Goal: Task Accomplishment & Management: Manage account settings

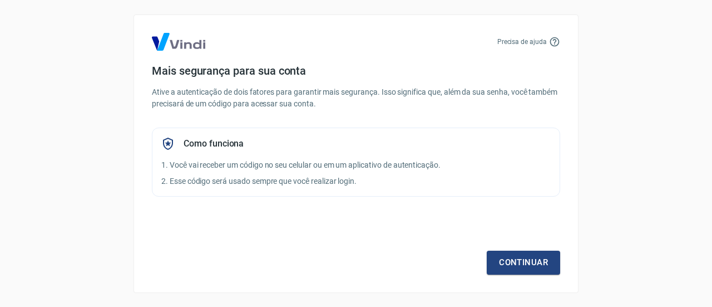
click at [209, 183] on p "2. Esse código será usado sempre que você realizar login." at bounding box center [356, 181] width 390 height 12
click at [551, 43] on icon at bounding box center [554, 41] width 9 height 9
click at [525, 262] on link "Continuar" at bounding box center [523, 261] width 73 height 23
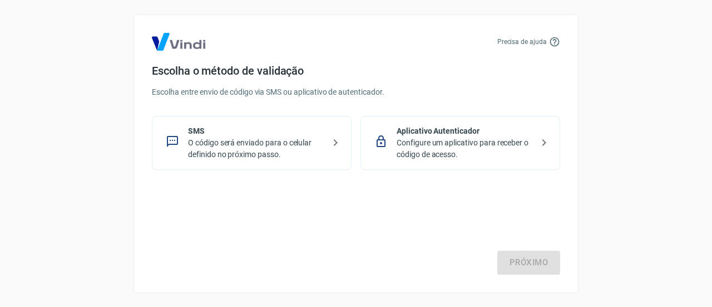
click at [542, 141] on icon at bounding box center [544, 142] width 13 height 13
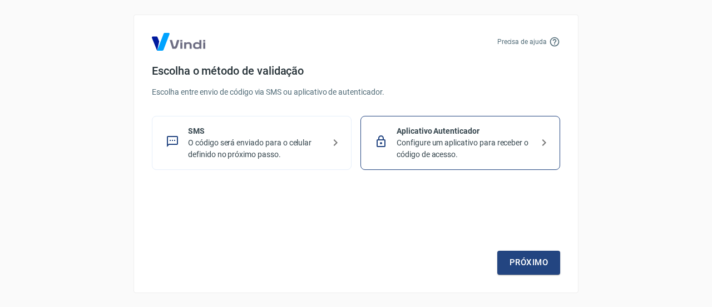
click at [490, 141] on p "Configure um aplicativo para receber o código de acesso." at bounding box center [465, 148] width 136 height 23
click at [524, 264] on link "Próximo" at bounding box center [529, 261] width 63 height 23
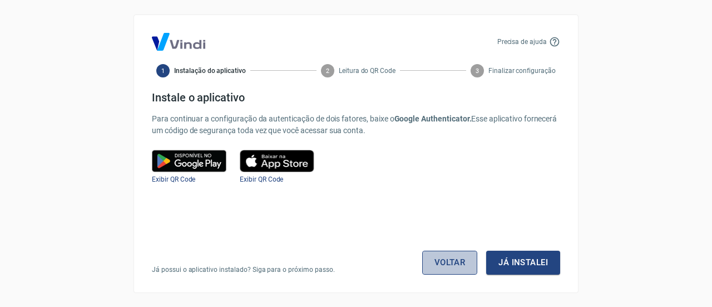
click at [451, 260] on link "Voltar" at bounding box center [450, 261] width 56 height 23
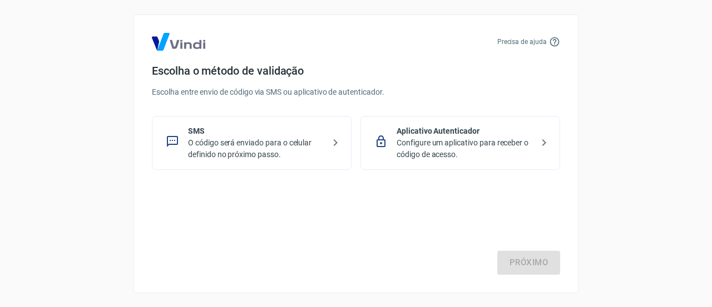
click at [254, 145] on p "O código será enviado para o celular definido no próximo passo." at bounding box center [256, 148] width 136 height 23
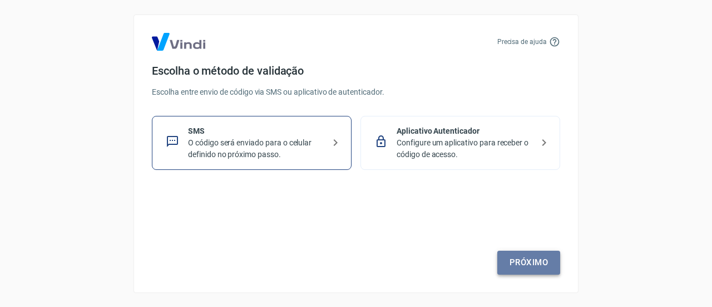
click at [530, 263] on link "Próximo" at bounding box center [529, 261] width 63 height 23
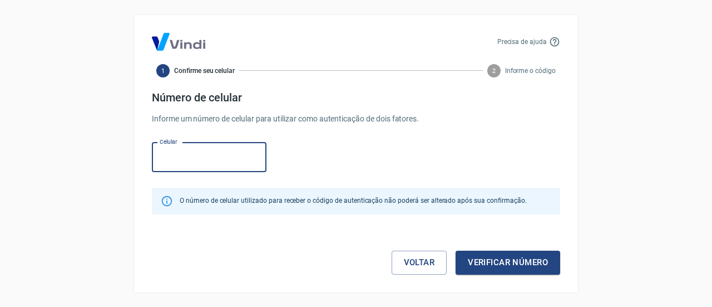
click at [188, 159] on input "Celular" at bounding box center [209, 156] width 115 height 29
type input "(55) 51999-8900"
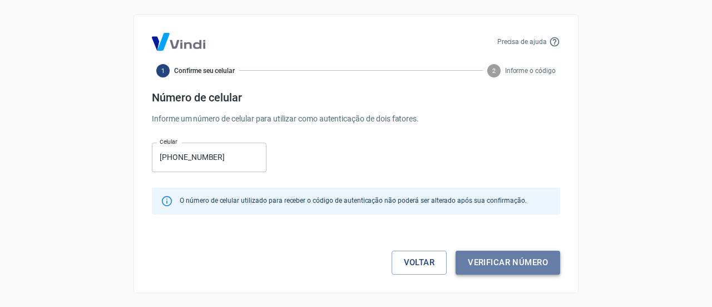
click at [508, 259] on button "Verificar número" at bounding box center [508, 261] width 105 height 23
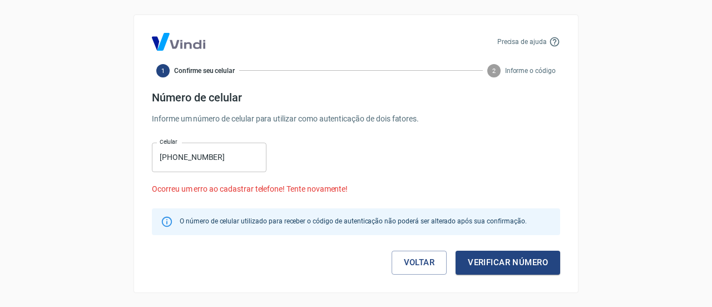
click at [194, 151] on input "(55) 51999-8900" at bounding box center [209, 156] width 115 height 29
click at [177, 155] on input "(55) 51999-8900" at bounding box center [209, 156] width 115 height 29
drag, startPoint x: 230, startPoint y: 155, endPoint x: 139, endPoint y: 155, distance: 90.7
click at [140, 155] on div "Precisa de ajuda 1 Confirme seu celular 2 Informe o código Número de celular In…" at bounding box center [356, 153] width 445 height 278
click at [410, 264] on link "Voltar" at bounding box center [420, 261] width 56 height 23
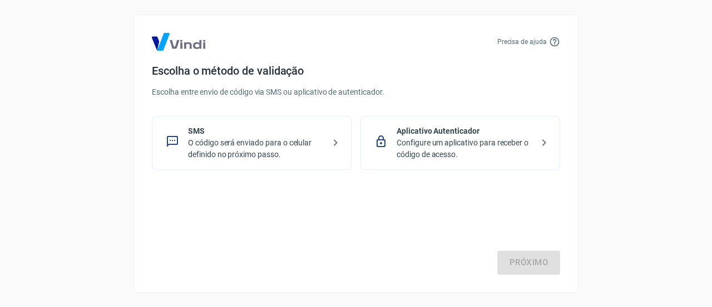
click at [216, 139] on p "O código será enviado para o celular definido no próximo passo." at bounding box center [256, 148] width 136 height 23
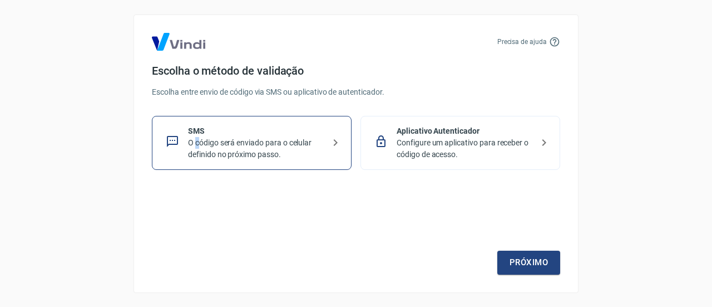
click at [197, 144] on p "O código será enviado para o celular definido no próximo passo." at bounding box center [256, 148] width 136 height 23
click at [337, 140] on icon at bounding box center [335, 142] width 13 height 13
click at [336, 140] on icon at bounding box center [336, 142] width 4 height 7
click at [537, 140] on div "Aplicativo Autenticador Configure um aplicativo para receber o código de acesso." at bounding box center [461, 143] width 200 height 54
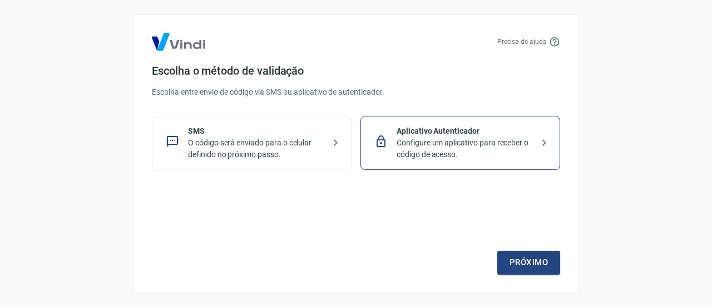
click at [336, 141] on icon at bounding box center [336, 142] width 4 height 7
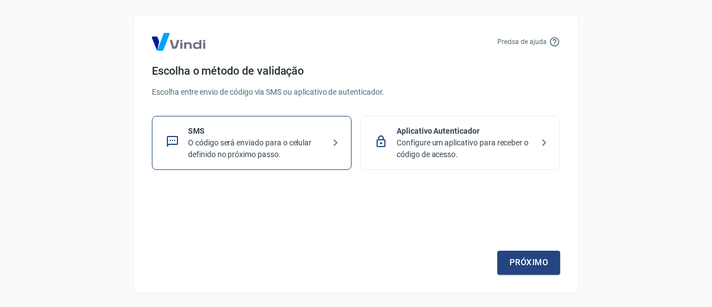
click at [331, 141] on icon at bounding box center [335, 142] width 13 height 13
